Goal: Navigation & Orientation: Find specific page/section

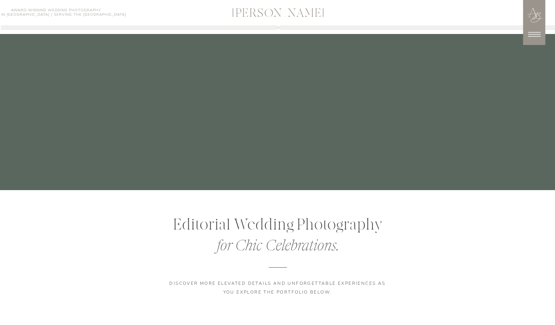
scroll to position [2329, 0]
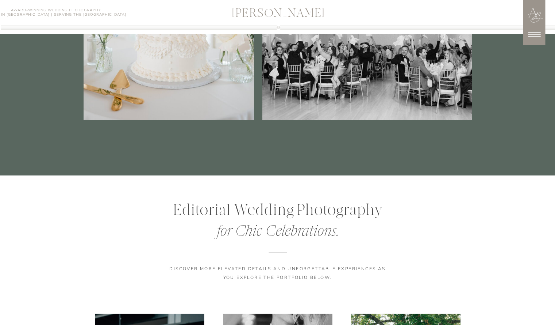
click at [530, 33] on icon at bounding box center [534, 34] width 18 height 18
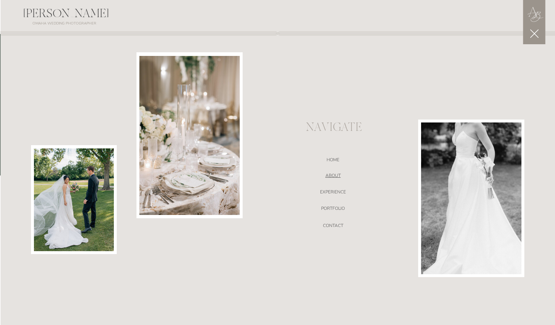
click at [327, 173] on nav "ABOUT" at bounding box center [333, 176] width 155 height 7
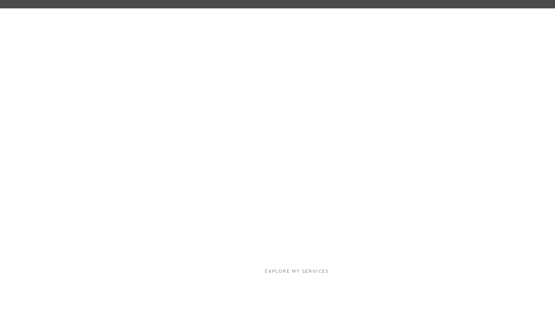
scroll to position [1335, 0]
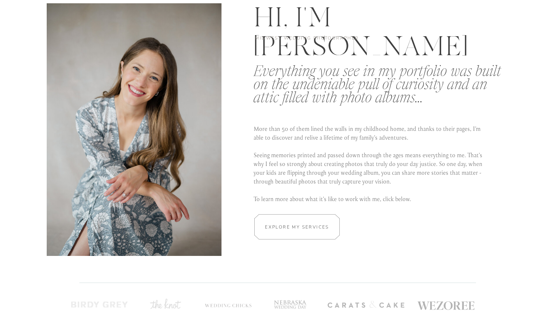
click at [290, 234] on div at bounding box center [297, 226] width 128 height 25
